Goal: Information Seeking & Learning: Learn about a topic

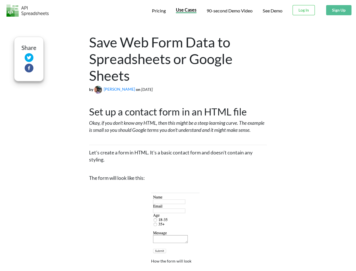
click at [159, 11] on span "Pricing" at bounding box center [159, 10] width 14 height 5
click at [186, 10] on span "Use Cases" at bounding box center [186, 9] width 21 height 5
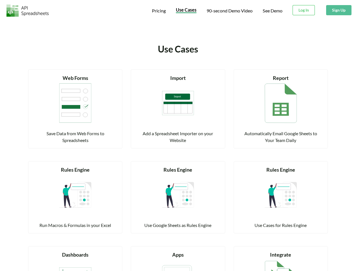
click at [229, 11] on span "90-second Demo Video" at bounding box center [230, 10] width 46 height 5
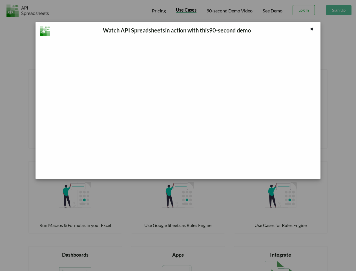
click at [304, 10] on div "Watch API Spreadsheets in action with this 90 -second demo" at bounding box center [178, 135] width 356 height 271
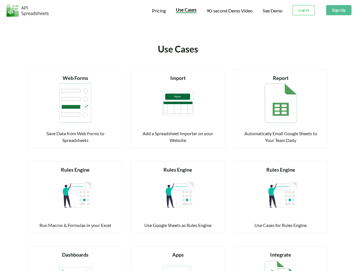
click at [339, 10] on button "Sign Up" at bounding box center [338, 10] width 25 height 10
click at [29, 69] on div "Read more Web Forms Save Data from Web Forms to Spreadsheets" at bounding box center [75, 106] width 103 height 86
